Goal: Information Seeking & Learning: Learn about a topic

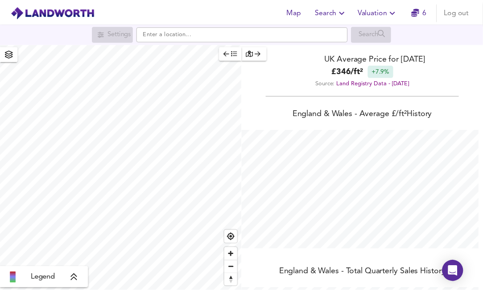
scroll to position [292, 490]
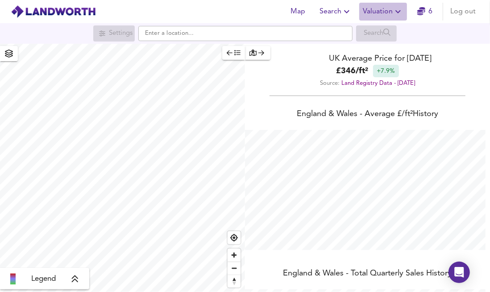
click at [386, 13] on span "Valuation" at bounding box center [383, 11] width 41 height 12
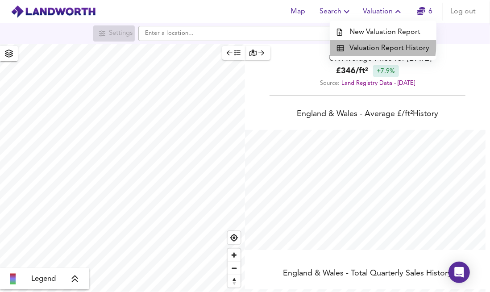
click at [374, 45] on li "Valuation Report History" at bounding box center [383, 48] width 107 height 16
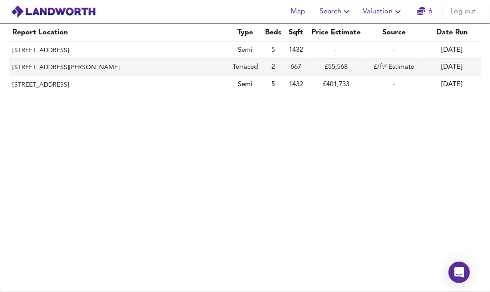
click at [138, 69] on th "1 Tindale Crescent, Bishop Auckland, Durham, DL14 9SX" at bounding box center [119, 67] width 220 height 17
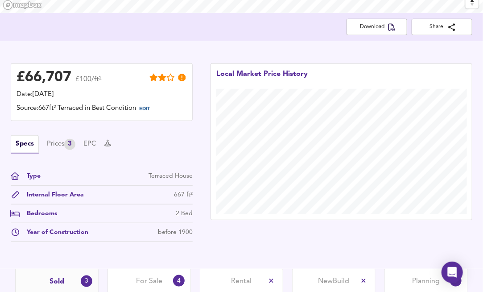
scroll to position [153, 0]
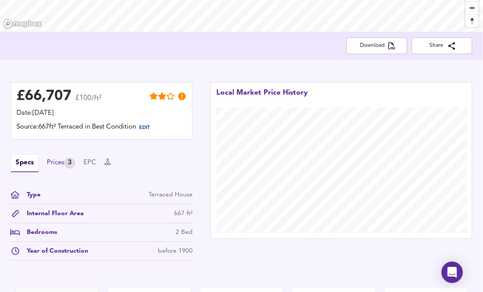
click at [66, 160] on div "Prices 3" at bounding box center [61, 162] width 29 height 11
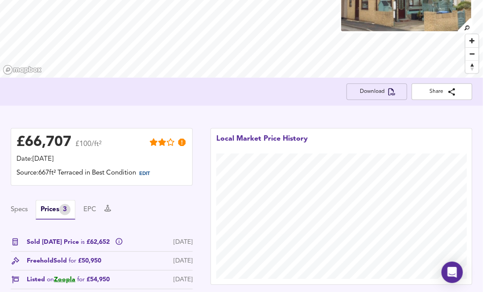
scroll to position [106, 0]
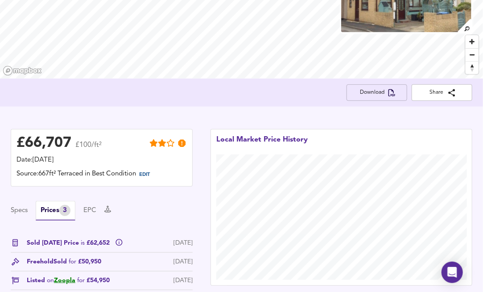
click at [375, 96] on span "Download" at bounding box center [377, 92] width 46 height 9
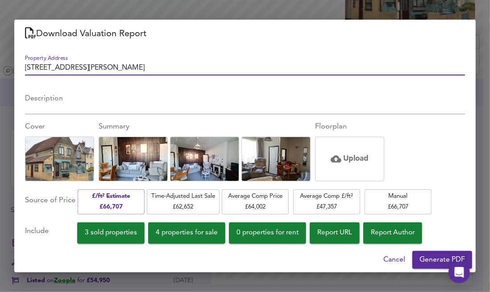
click at [437, 265] on span "Generate PDF" at bounding box center [441, 259] width 45 height 12
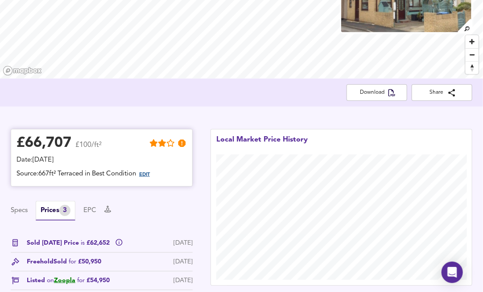
click at [149, 172] on span "EDIT" at bounding box center [144, 174] width 11 height 5
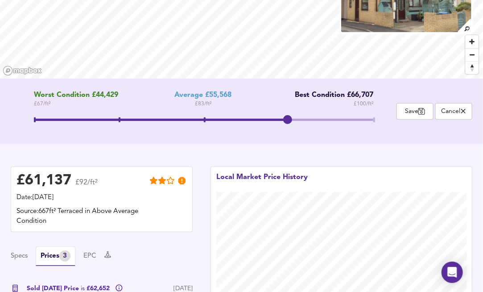
drag, startPoint x: 204, startPoint y: 115, endPoint x: 278, endPoint y: 124, distance: 74.9
click at [283, 124] on span at bounding box center [287, 119] width 9 height 9
click at [416, 114] on span "Save" at bounding box center [414, 111] width 27 height 8
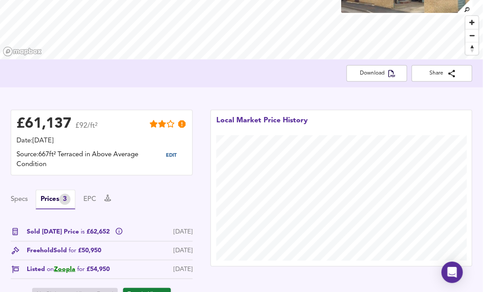
scroll to position [126, 0]
click at [173, 155] on span "EDIT" at bounding box center [171, 155] width 11 height 5
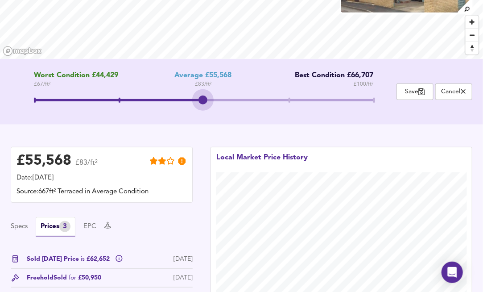
click at [204, 100] on span at bounding box center [119, 100] width 170 height 2
click at [409, 91] on span "Save" at bounding box center [414, 91] width 27 height 8
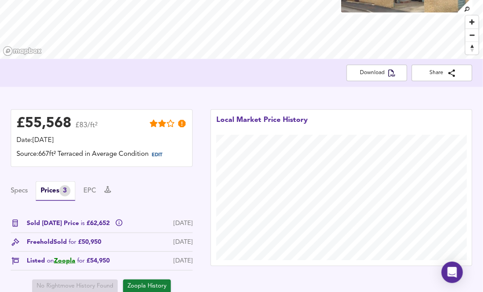
click at [179, 176] on div "£ 55,568 £83/ft² Date: 13 September 2025 Source: 667ft² Terraced in Average Con…" at bounding box center [102, 201] width 182 height 184
click at [162, 157] on span "EDIT" at bounding box center [157, 155] width 11 height 5
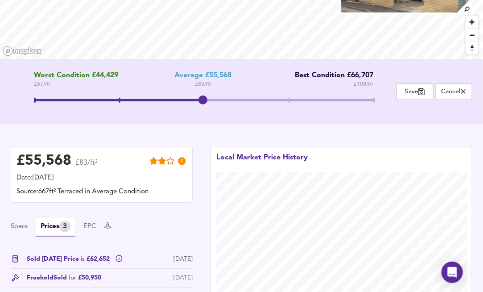
click at [287, 100] on span at bounding box center [204, 100] width 340 height 2
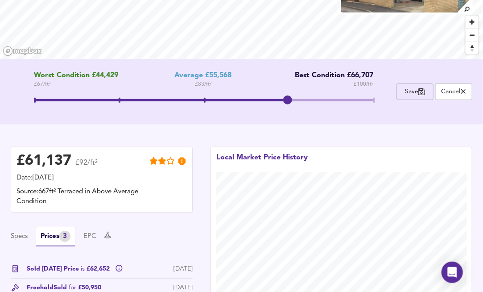
click at [403, 89] on span "Save" at bounding box center [414, 91] width 27 height 8
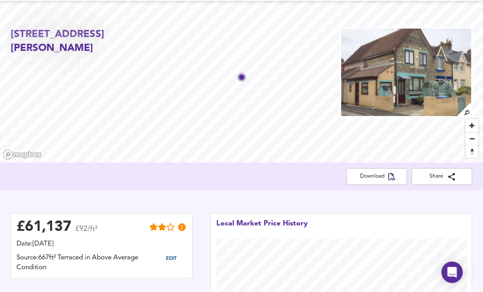
scroll to position [0, 0]
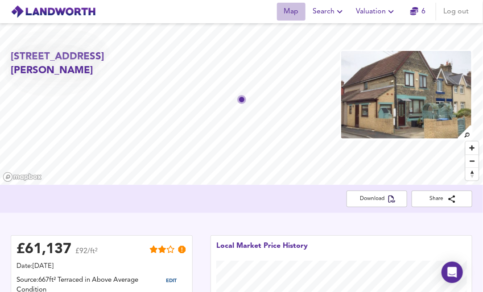
click at [287, 14] on span "Map" at bounding box center [290, 11] width 21 height 12
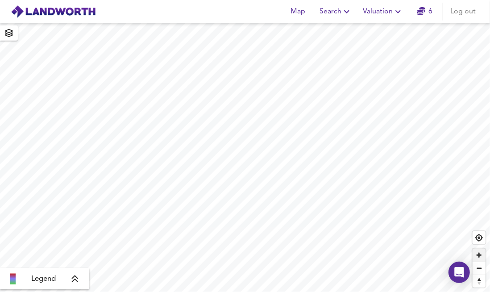
click at [474, 253] on span "Zoom in" at bounding box center [478, 254] width 13 height 13
click at [482, 251] on span "Zoom in" at bounding box center [478, 254] width 13 height 13
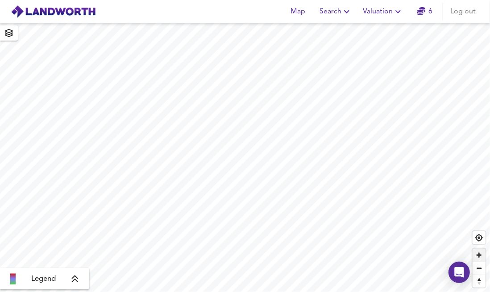
click at [482, 257] on span "Zoom in" at bounding box center [478, 254] width 13 height 13
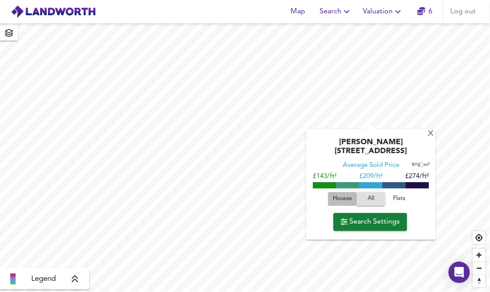
click at [346, 194] on span "Houses" at bounding box center [342, 199] width 24 height 10
click at [427, 133] on div "X" at bounding box center [431, 133] width 8 height 8
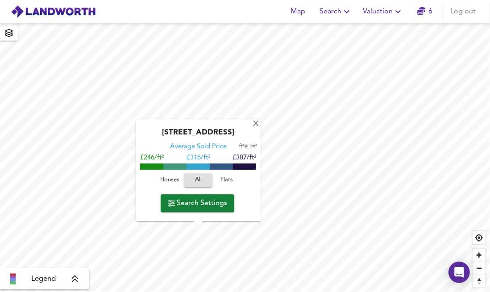
click at [169, 178] on span "Houses" at bounding box center [169, 180] width 24 height 10
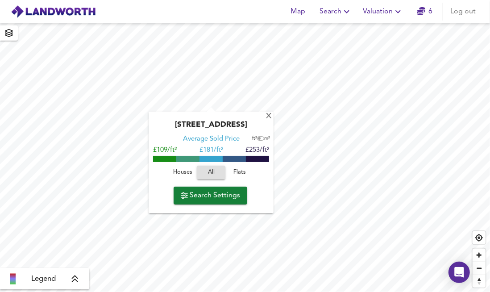
click at [180, 172] on span "Houses" at bounding box center [182, 172] width 24 height 10
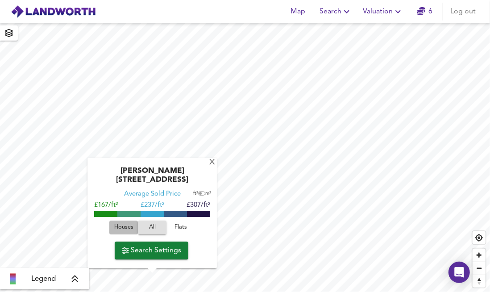
click at [121, 225] on span "Houses" at bounding box center [123, 227] width 24 height 10
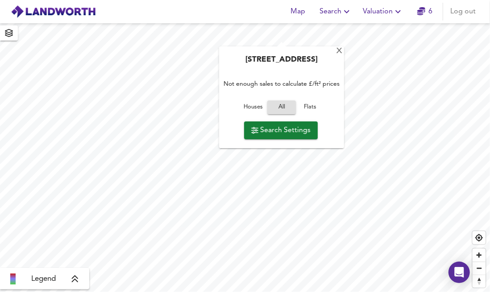
click at [285, 61] on div "X Hilderstone Road, ST3 7NU Not enough sales to calculate £/ft² prices Houses A…" at bounding box center [245, 157] width 490 height 268
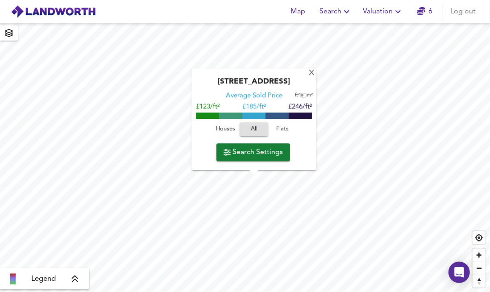
click at [229, 130] on span "Houses" at bounding box center [225, 129] width 24 height 10
click at [476, 268] on span "Zoom out" at bounding box center [478, 268] width 13 height 12
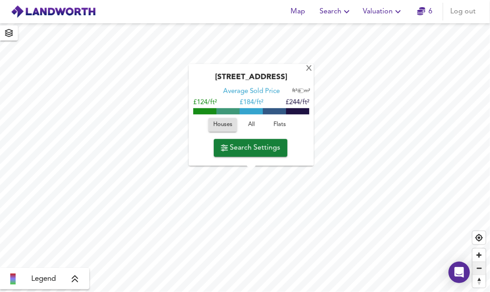
click at [476, 268] on span "Zoom out" at bounding box center [478, 268] width 13 height 12
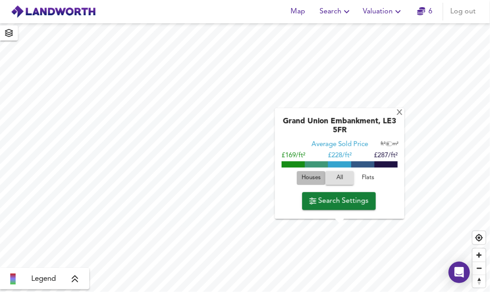
click at [310, 182] on span "Houses" at bounding box center [311, 178] width 24 height 10
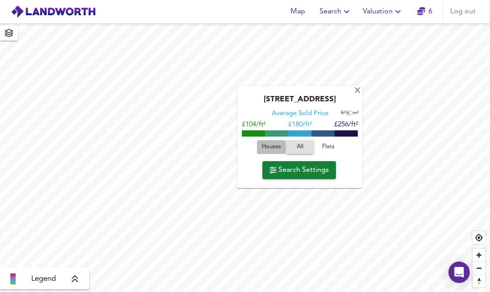
click at [273, 147] on span "Houses" at bounding box center [271, 147] width 24 height 10
click at [354, 93] on div "X" at bounding box center [358, 91] width 8 height 8
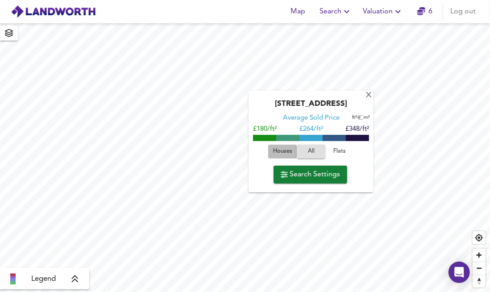
click at [284, 151] on span "Houses" at bounding box center [282, 151] width 24 height 10
click at [368, 95] on div "X" at bounding box center [369, 95] width 8 height 8
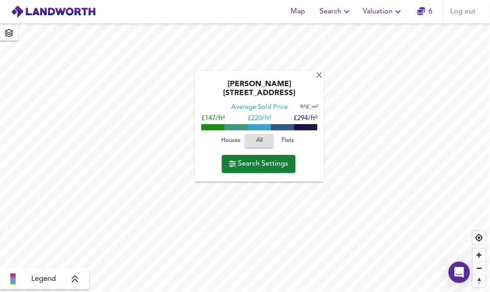
click at [233, 136] on span "Houses" at bounding box center [231, 141] width 24 height 10
click at [316, 75] on div "X" at bounding box center [319, 75] width 8 height 8
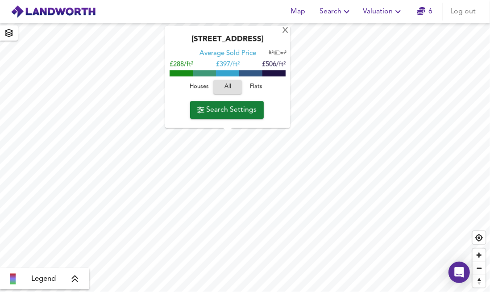
click at [199, 82] on span "Houses" at bounding box center [199, 87] width 24 height 10
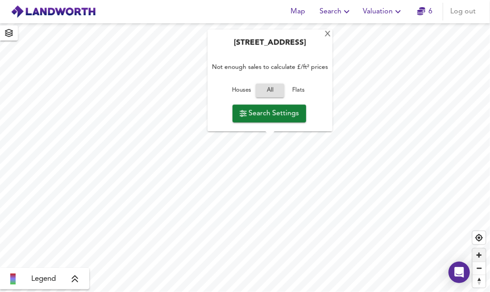
click at [477, 252] on span "Zoom in" at bounding box center [478, 254] width 13 height 13
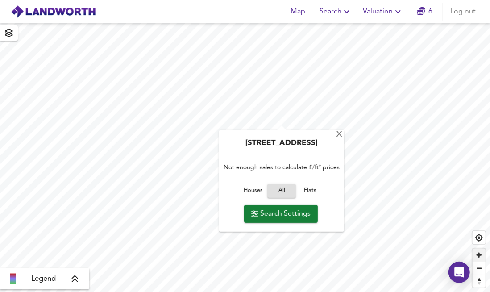
click at [477, 252] on span "Zoom in" at bounding box center [478, 254] width 13 height 13
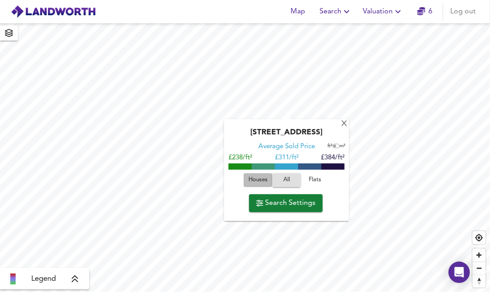
click at [261, 174] on button "Houses" at bounding box center [257, 180] width 29 height 14
click at [342, 124] on div "X" at bounding box center [344, 124] width 8 height 8
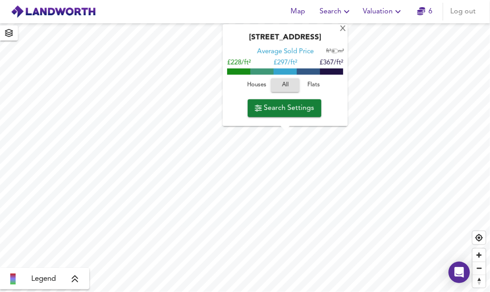
click at [257, 85] on span "Houses" at bounding box center [256, 85] width 24 height 10
click at [342, 30] on div "X" at bounding box center [343, 29] width 8 height 8
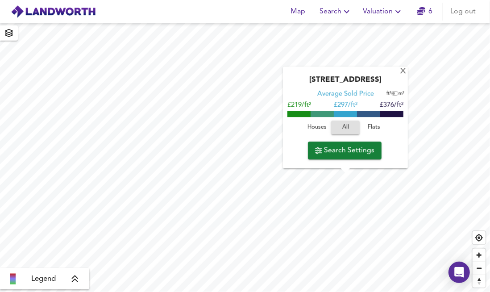
click at [320, 128] on span "Houses" at bounding box center [317, 127] width 24 height 10
click at [404, 69] on div "X" at bounding box center [403, 71] width 8 height 8
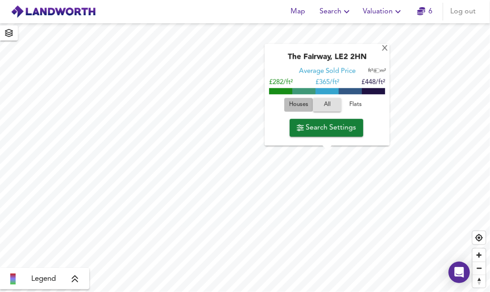
click at [298, 106] on span "Houses" at bounding box center [298, 104] width 24 height 10
click at [383, 49] on div "X" at bounding box center [385, 49] width 8 height 8
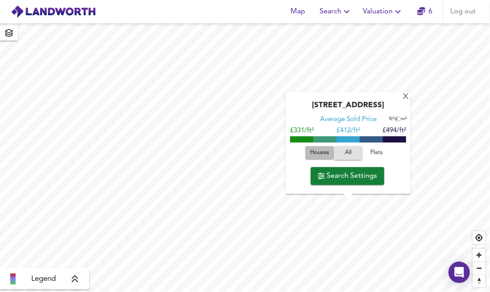
click at [316, 152] on span "Houses" at bounding box center [319, 153] width 24 height 10
click at [408, 97] on div "X" at bounding box center [406, 97] width 8 height 8
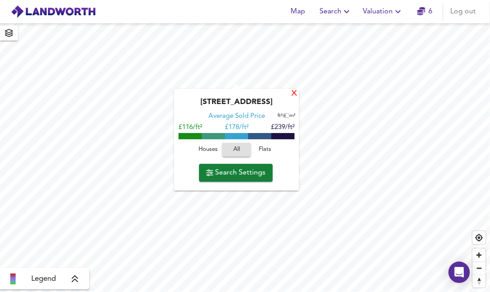
click at [295, 94] on div "X" at bounding box center [294, 93] width 8 height 8
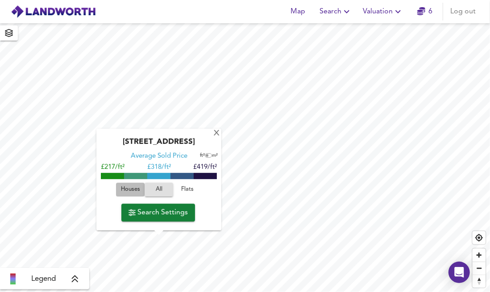
click at [130, 193] on span "Houses" at bounding box center [130, 189] width 24 height 10
click at [219, 134] on div "X" at bounding box center [217, 133] width 8 height 8
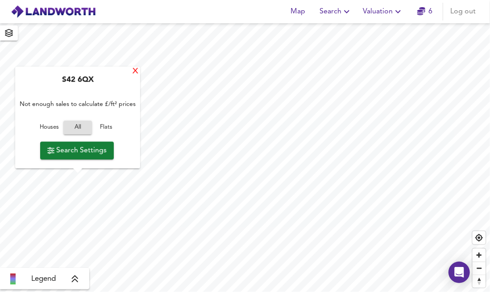
click at [133, 69] on div "X" at bounding box center [136, 71] width 8 height 8
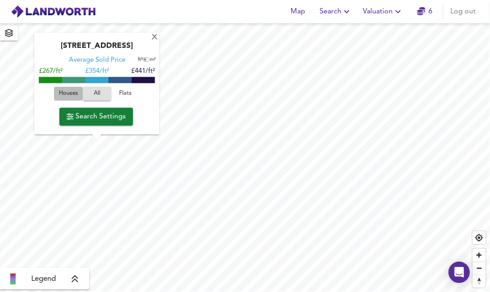
click at [68, 93] on span "Houses" at bounding box center [68, 93] width 24 height 10
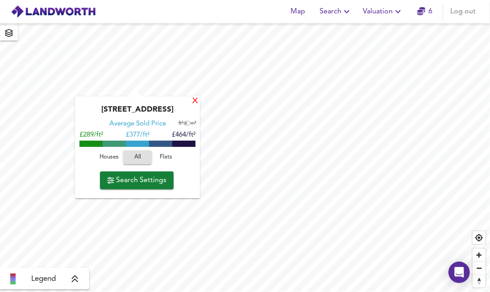
click at [194, 103] on div "X" at bounding box center [195, 101] width 8 height 8
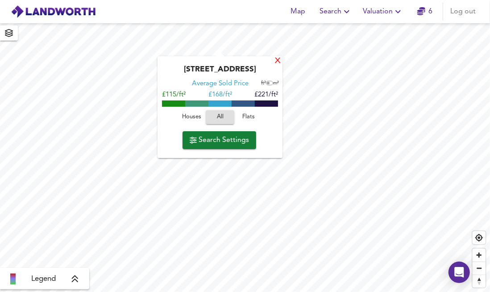
click at [276, 57] on div "X" at bounding box center [278, 61] width 8 height 8
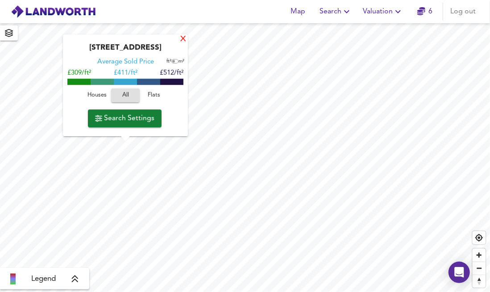
click at [181, 38] on div "X" at bounding box center [183, 39] width 8 height 8
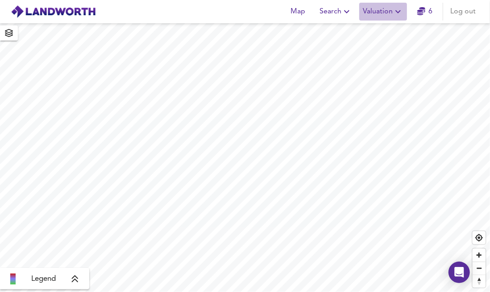
click at [394, 10] on icon "button" at bounding box center [397, 11] width 11 height 11
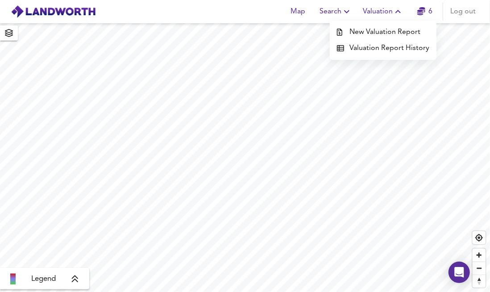
click at [378, 48] on li "Valuation Report History" at bounding box center [383, 48] width 107 height 16
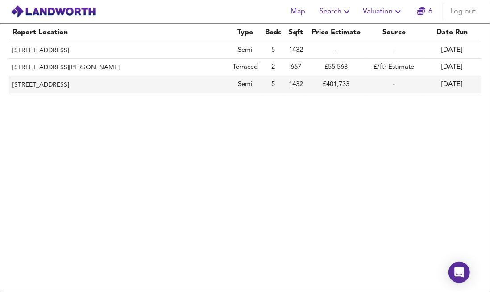
click at [135, 76] on th "36 Wellesbourne Drive, Glenfield, Leicestershire, LE3 8PN" at bounding box center [119, 84] width 220 height 17
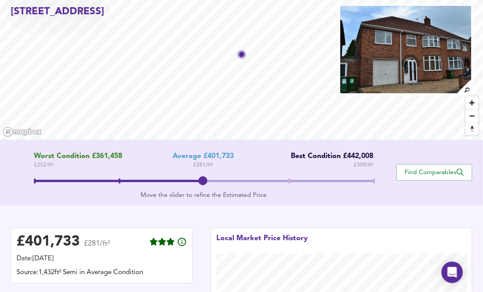
scroll to position [35, 0]
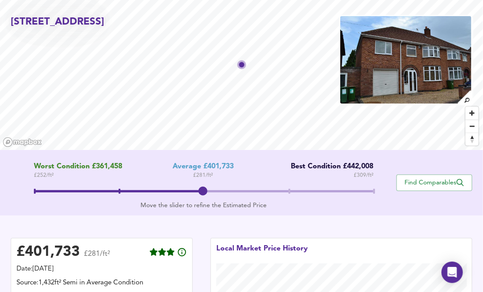
click at [466, 95] on img at bounding box center [465, 97] width 16 height 16
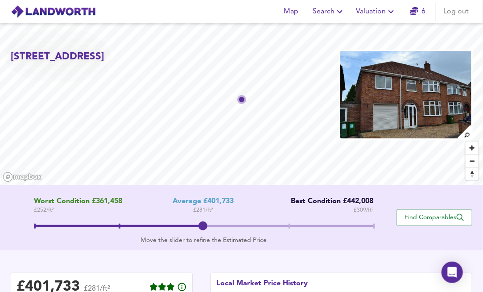
click at [65, 11] on img at bounding box center [53, 11] width 85 height 13
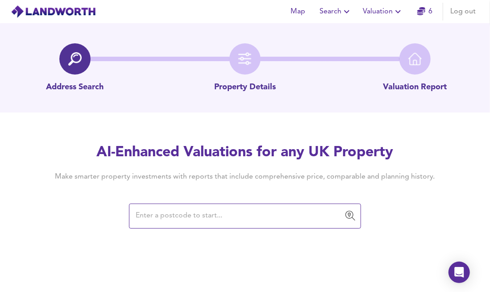
click at [161, 223] on input "text" at bounding box center [238, 215] width 210 height 17
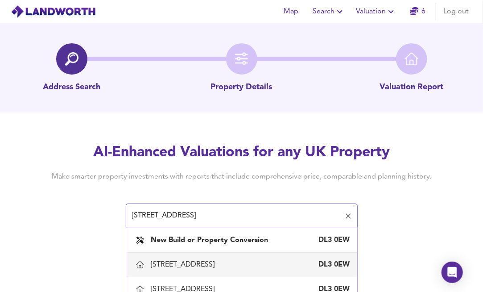
click at [176, 258] on div "6 Longfield Road, Darlington DL3 0EW" at bounding box center [241, 264] width 217 height 19
type input "6 Longfield Road, Darlington"
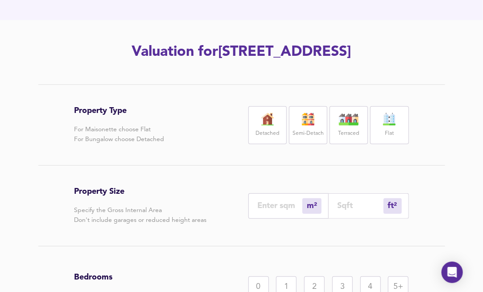
scroll to position [87, 0]
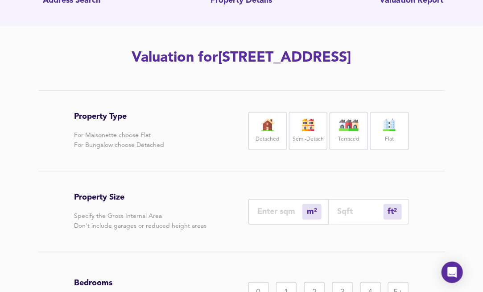
click at [345, 129] on img at bounding box center [349, 125] width 22 height 12
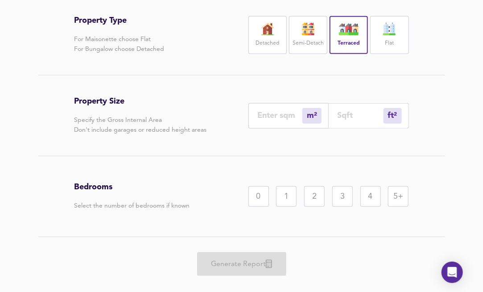
scroll to position [189, 0]
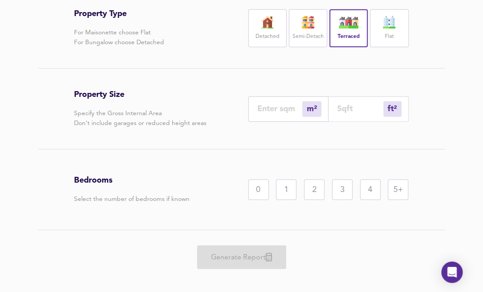
click at [336, 189] on div "3" at bounding box center [342, 189] width 21 height 21
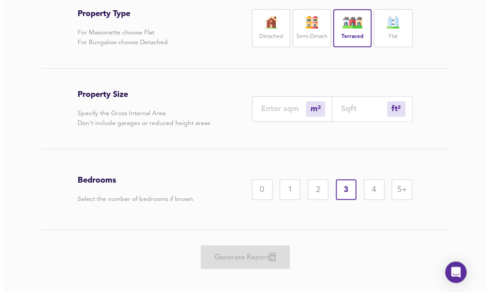
scroll to position [0, 0]
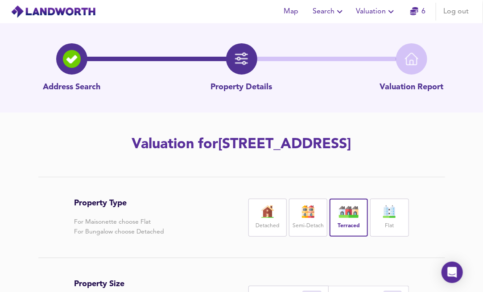
click at [332, 14] on span "Search" at bounding box center [329, 11] width 33 height 12
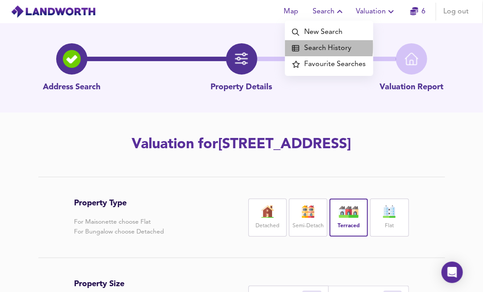
click at [308, 46] on li "Search History" at bounding box center [329, 48] width 88 height 16
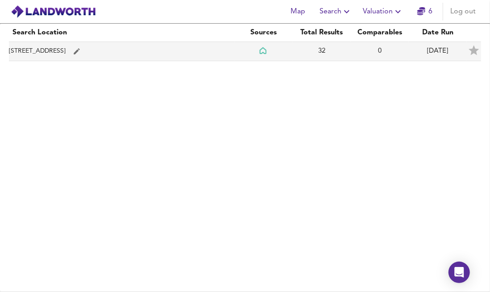
click at [46, 49] on td "14 Scotholme Avenue, Nottingham" at bounding box center [122, 51] width 226 height 19
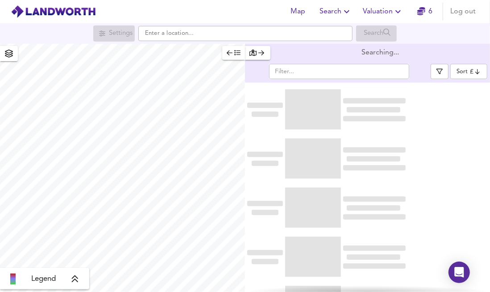
type input "bestdeal"
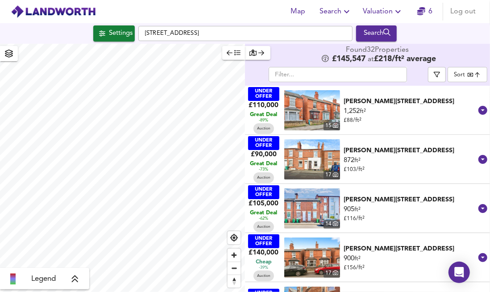
checkbox input "false"
checkbox input "true"
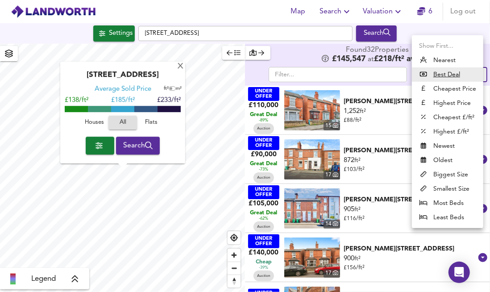
click at [470, 77] on body "Map Search Valuation 6 Log out Settings Scotholme Avenue, NG7 6FB Search X Scot…" at bounding box center [245, 146] width 490 height 292
drag, startPoint x: 488, startPoint y: 95, endPoint x: 489, endPoint y: 113, distance: 17.9
click at [489, 113] on div at bounding box center [245, 146] width 490 height 292
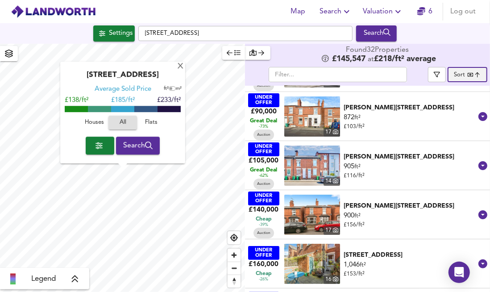
scroll to position [66, 0]
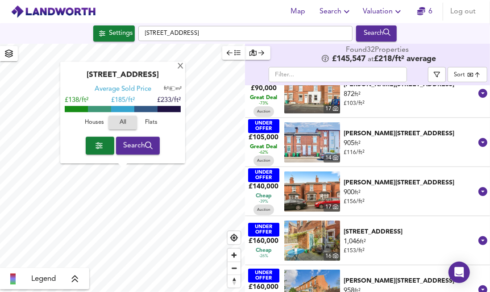
click at [332, 75] on input "text" at bounding box center [337, 74] width 138 height 15
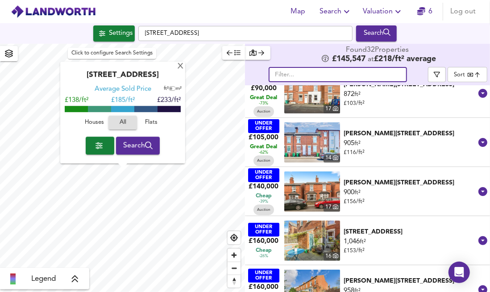
click at [121, 37] on div "Settings" at bounding box center [121, 34] width 24 height 12
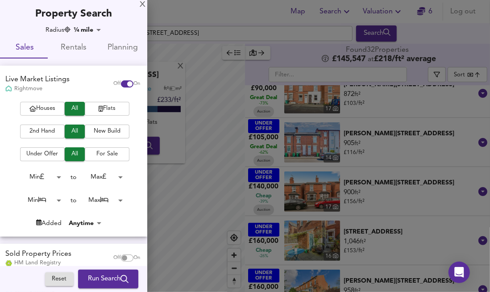
click at [42, 107] on span "Houses" at bounding box center [43, 108] width 36 height 10
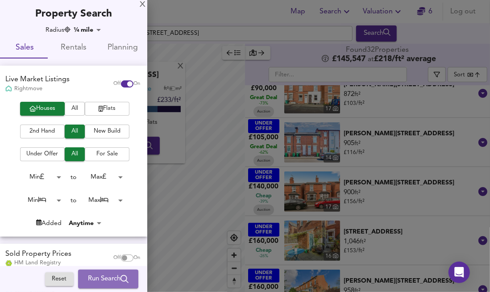
click at [78, 277] on button "Run Search" at bounding box center [108, 278] width 60 height 19
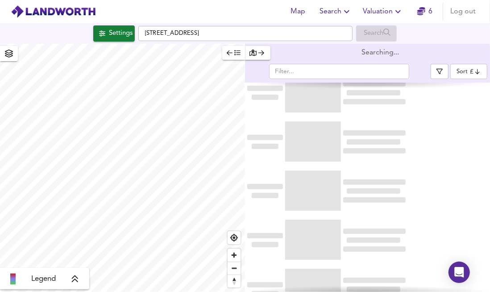
type input "bestdeal"
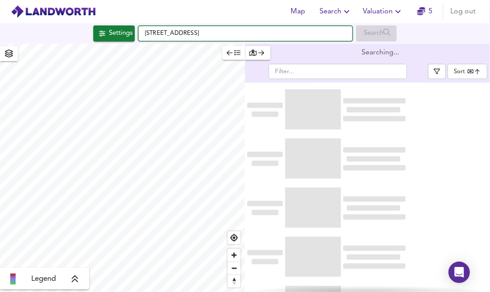
drag, startPoint x: 122, startPoint y: 92, endPoint x: 114, endPoint y: 33, distance: 59.9
click at [114, 33] on div "Settings Scotholme Avenue, NG7 6FB Search" at bounding box center [245, 33] width 490 height 16
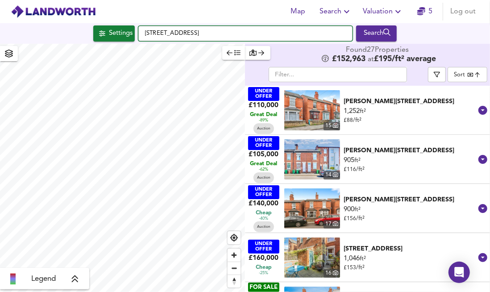
drag, startPoint x: 235, startPoint y: 36, endPoint x: 103, endPoint y: 40, distance: 132.5
click at [103, 40] on div "Settings Scotholme Avenue, NG7 6FB Search" at bounding box center [245, 33] width 490 height 16
paste input "DL3 0HS"
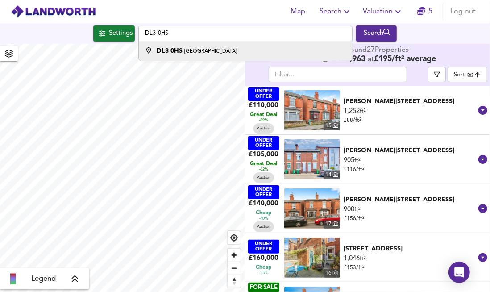
click at [233, 52] on small "Longfield Road, Darlington" at bounding box center [210, 51] width 53 height 5
type input "Longfield Road, Darlington DL3 0HS"
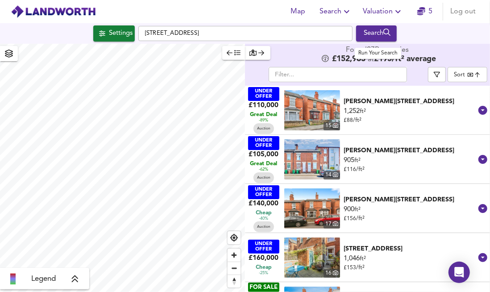
click at [383, 32] on div "Search" at bounding box center [376, 34] width 36 height 12
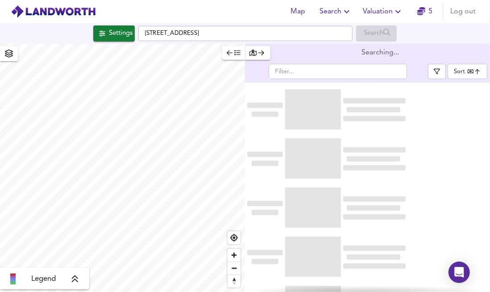
type input "bestdeal"
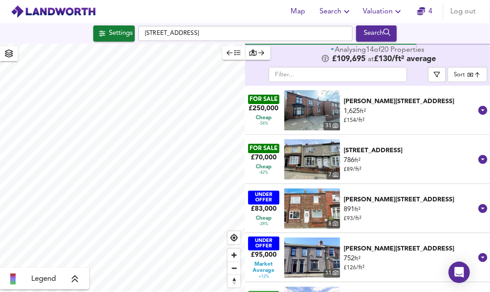
click at [269, 153] on div "£70,000" at bounding box center [264, 157] width 26 height 9
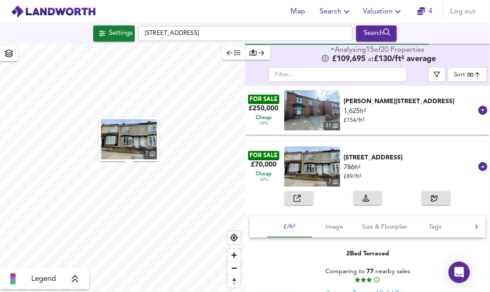
drag, startPoint x: 267, startPoint y: 156, endPoint x: 261, endPoint y: 164, distance: 9.9
click at [261, 164] on div "£70,000" at bounding box center [264, 164] width 26 height 9
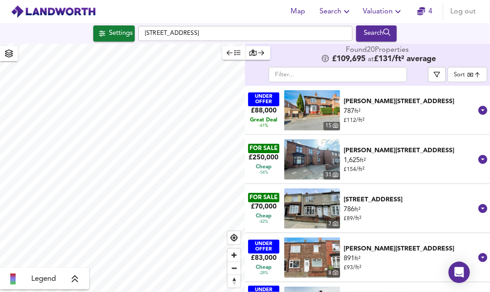
drag, startPoint x: 263, startPoint y: 165, endPoint x: 417, endPoint y: 164, distance: 154.3
click at [417, 164] on div "1,625 ft² £ 154 / ft²" at bounding box center [410, 165] width 134 height 18
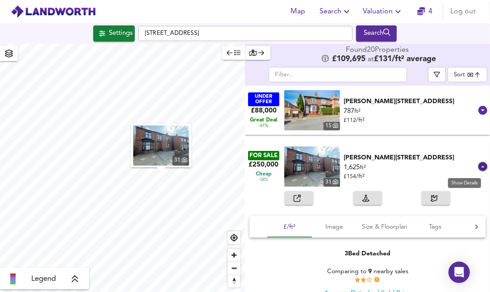
click at [478, 164] on icon at bounding box center [482, 166] width 9 height 9
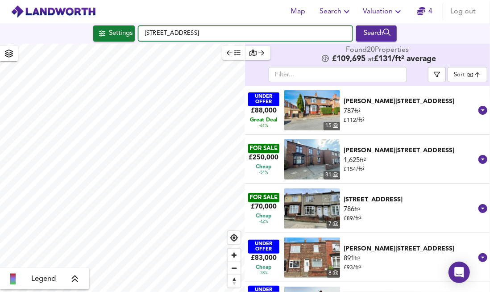
drag, startPoint x: 245, startPoint y: 32, endPoint x: 94, endPoint y: 33, distance: 150.7
click at [94, 33] on div "Settings Longfield Road, Darlington DL3 0HS Search" at bounding box center [245, 33] width 490 height 16
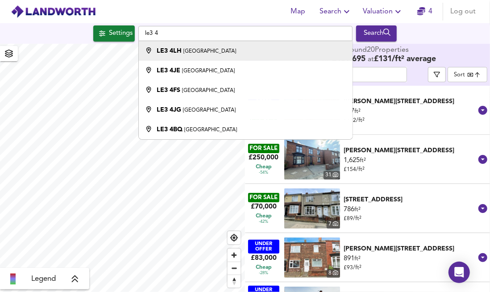
click at [174, 53] on strong "LE3 4LH" at bounding box center [169, 51] width 25 height 6
type input "Leicester LE3 4LH"
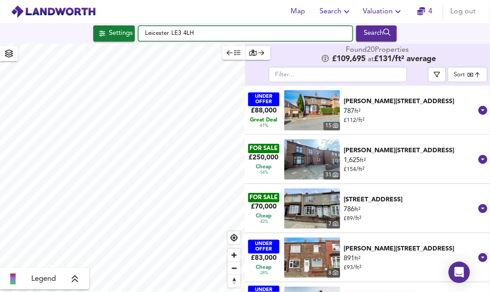
click at [181, 33] on input "Leicester LE3 4LH" at bounding box center [245, 33] width 214 height 15
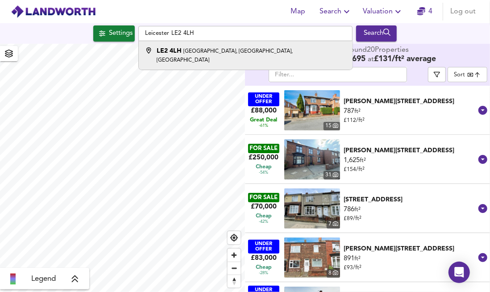
click at [203, 46] on div "LE2 4LH Harborough Road, Oadby, Leicester" at bounding box center [251, 55] width 189 height 18
type input "[STREET_ADDRESS]"
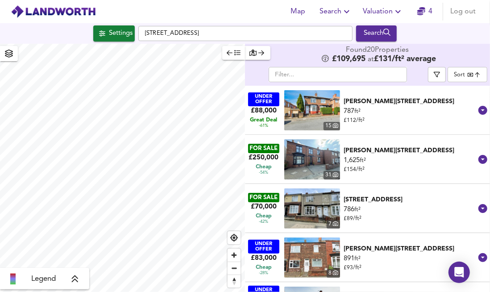
type input "695"
click at [368, 32] on div "Search" at bounding box center [376, 34] width 36 height 12
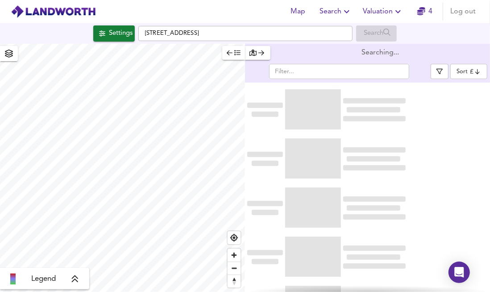
type input "bestdeal"
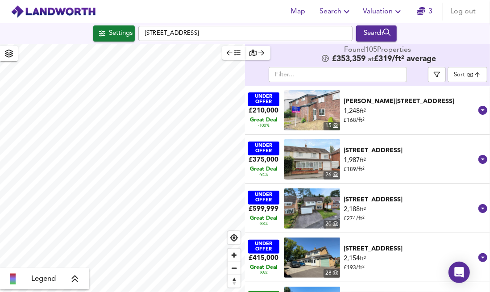
click at [471, 74] on body "Map Search Valuation 3 Log out Settings Harborough Road, Oadby, Leicester LE2 4…" at bounding box center [245, 146] width 490 height 292
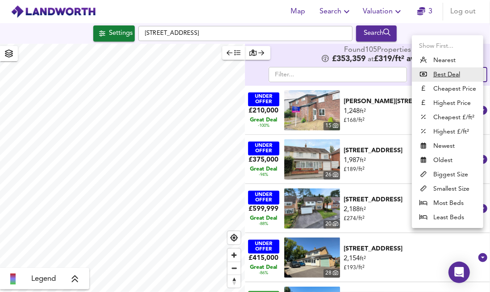
drag, startPoint x: 306, startPoint y: 110, endPoint x: 293, endPoint y: 113, distance: 13.2
drag, startPoint x: 293, startPoint y: 113, endPoint x: 303, endPoint y: 37, distance: 76.0
click at [303, 37] on div at bounding box center [245, 146] width 490 height 292
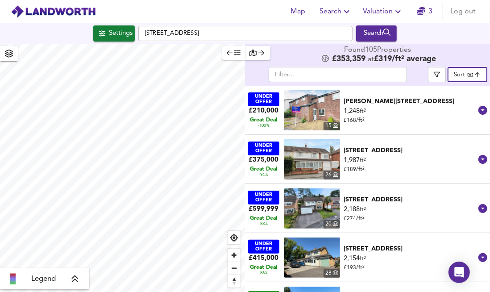
click at [309, 93] on img at bounding box center [312, 110] width 56 height 40
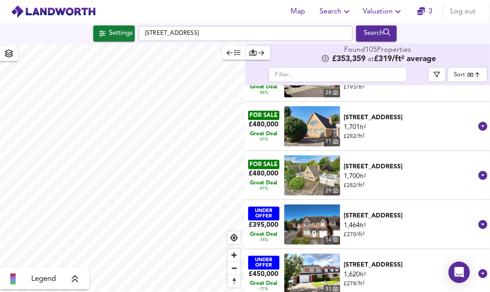
click at [307, 118] on img at bounding box center [312, 126] width 56 height 40
